Goal: Use online tool/utility: Utilize a website feature to perform a specific function

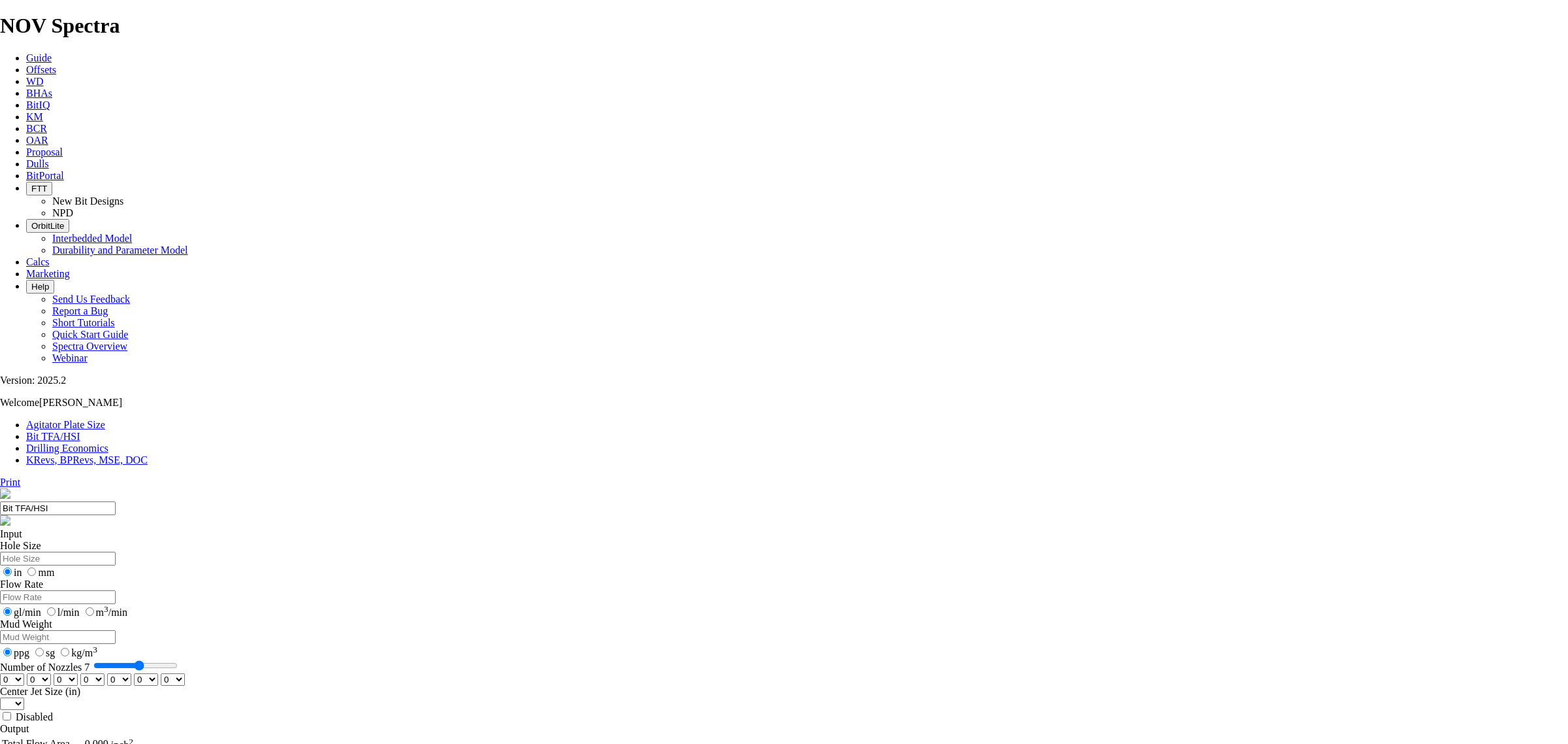
click at [116, 552] on input "Hole Size" at bounding box center [58, 558] width 116 height 13
click at [116, 590] on input "Flow Rate" at bounding box center [58, 596] width 116 height 13
drag, startPoint x: 587, startPoint y: 292, endPoint x: 588, endPoint y: 309, distance: 17.0
click at [116, 630] on input "Mud Weight" at bounding box center [58, 636] width 116 height 13
drag, startPoint x: 664, startPoint y: 343, endPoint x: 525, endPoint y: 362, distance: 140.3
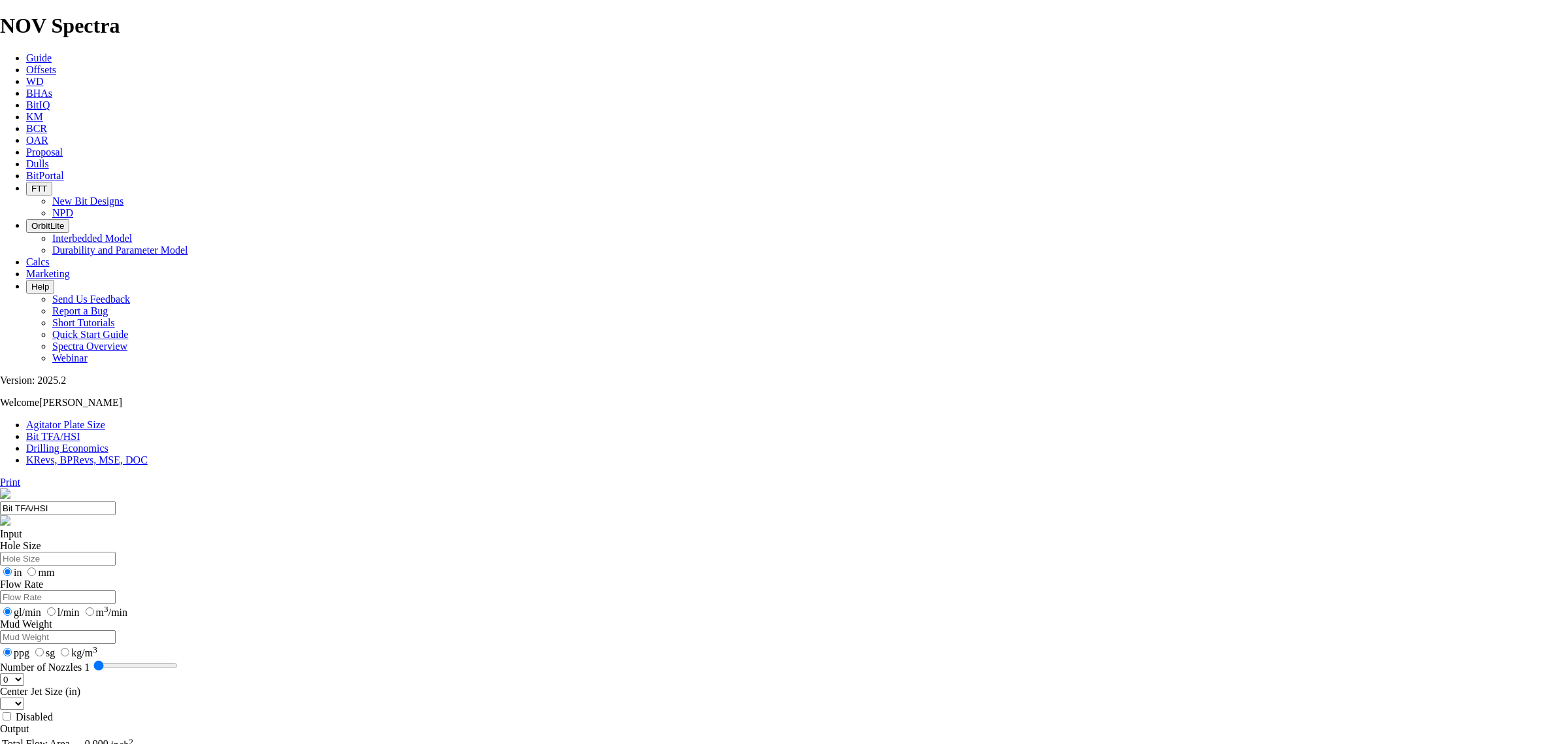
type input "1"
click at [178, 660] on input "Number of Nozzles 1" at bounding box center [136, 665] width 84 height 10
click at [24, 673] on select "0 1 2 3 4 5 6 7 8 9 10 11 12 13 14 15 16 17 18 19 20 21 22 23 24 25 26 27 28 29…" at bounding box center [12, 680] width 24 height 13
click at [116, 552] on input "Hole Size" at bounding box center [58, 558] width 116 height 13
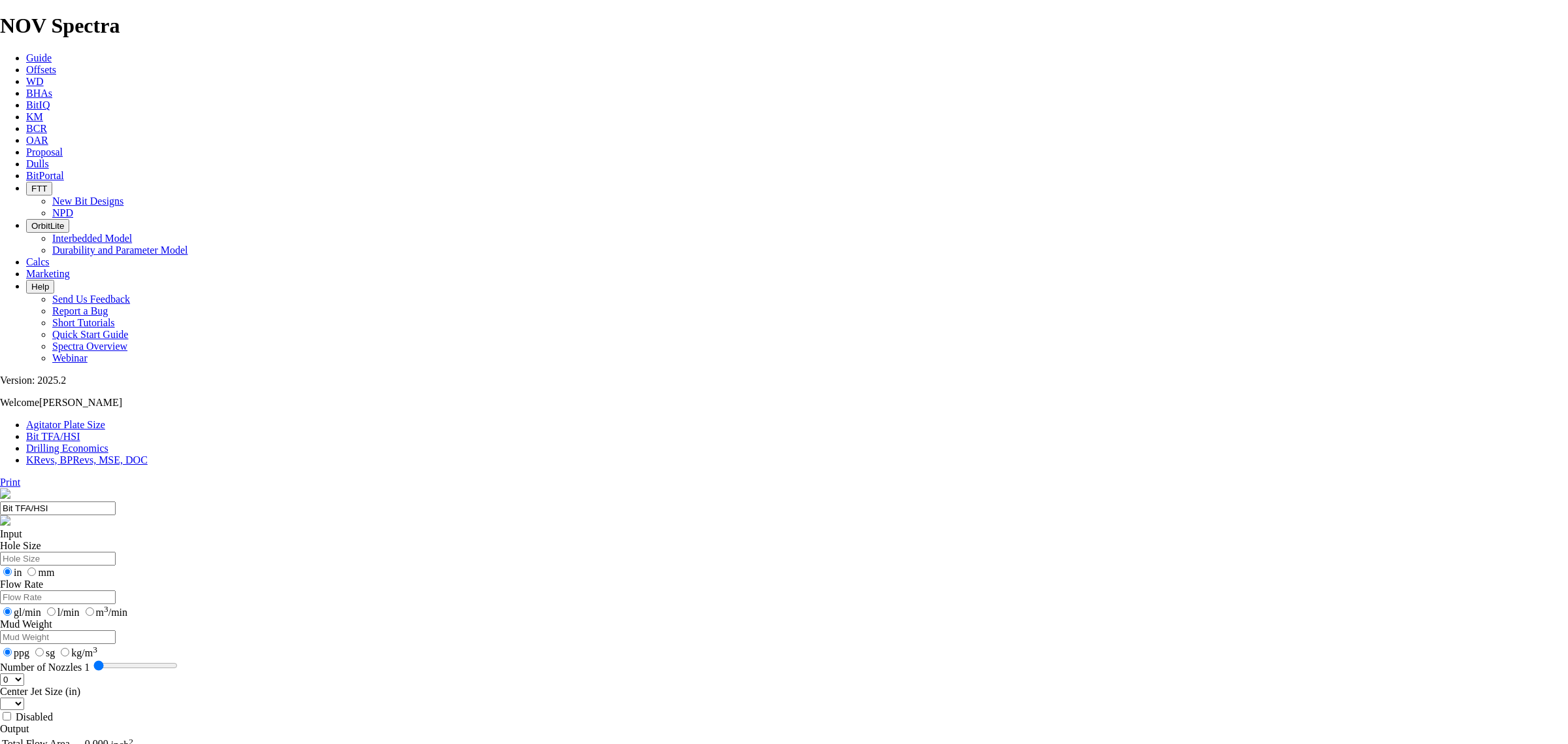
click at [116, 552] on input "Hole Size" at bounding box center [58, 558] width 116 height 13
click at [116, 590] on input "Flow Rate" at bounding box center [58, 596] width 116 height 13
click at [116, 630] on input "Mud Weight" at bounding box center [58, 636] width 116 height 13
